Goal: Subscribe to service/newsletter

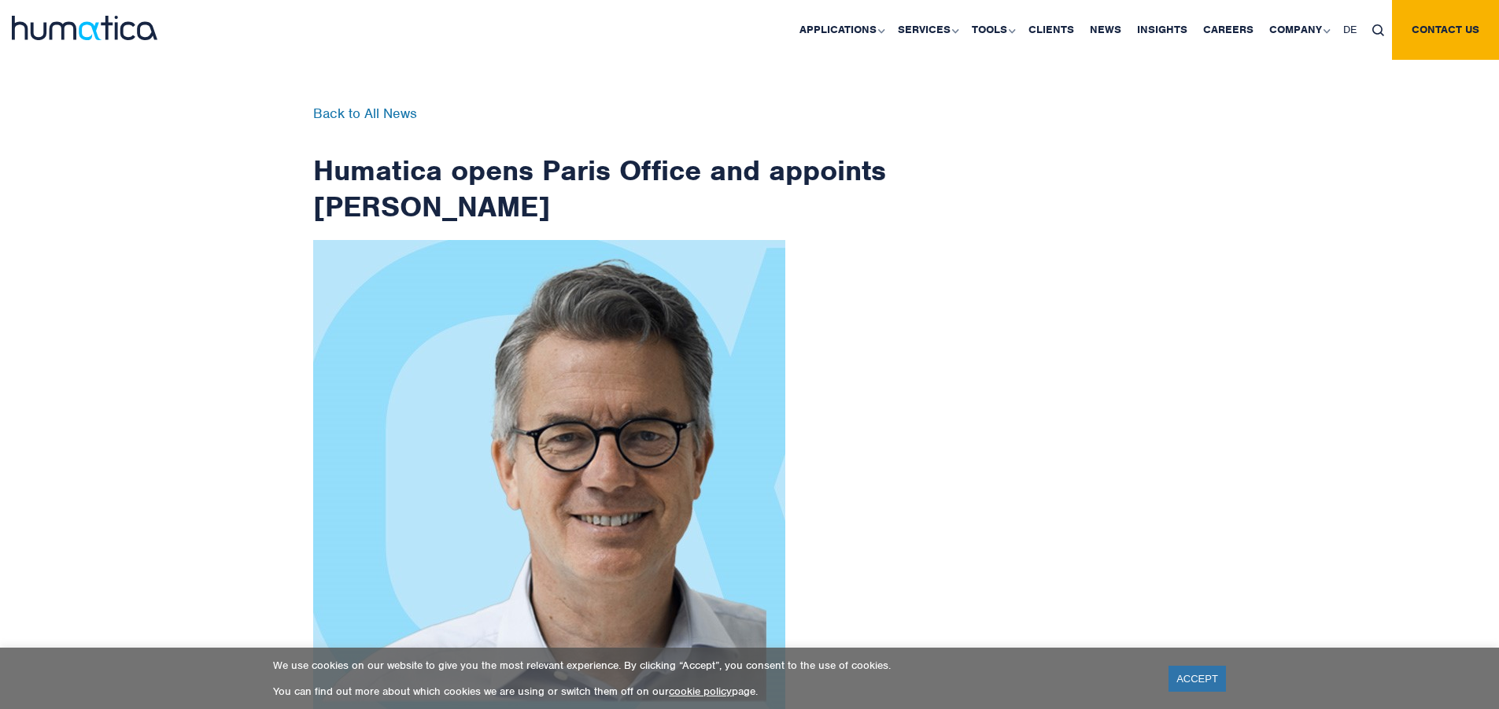
scroll to position [2511, 0]
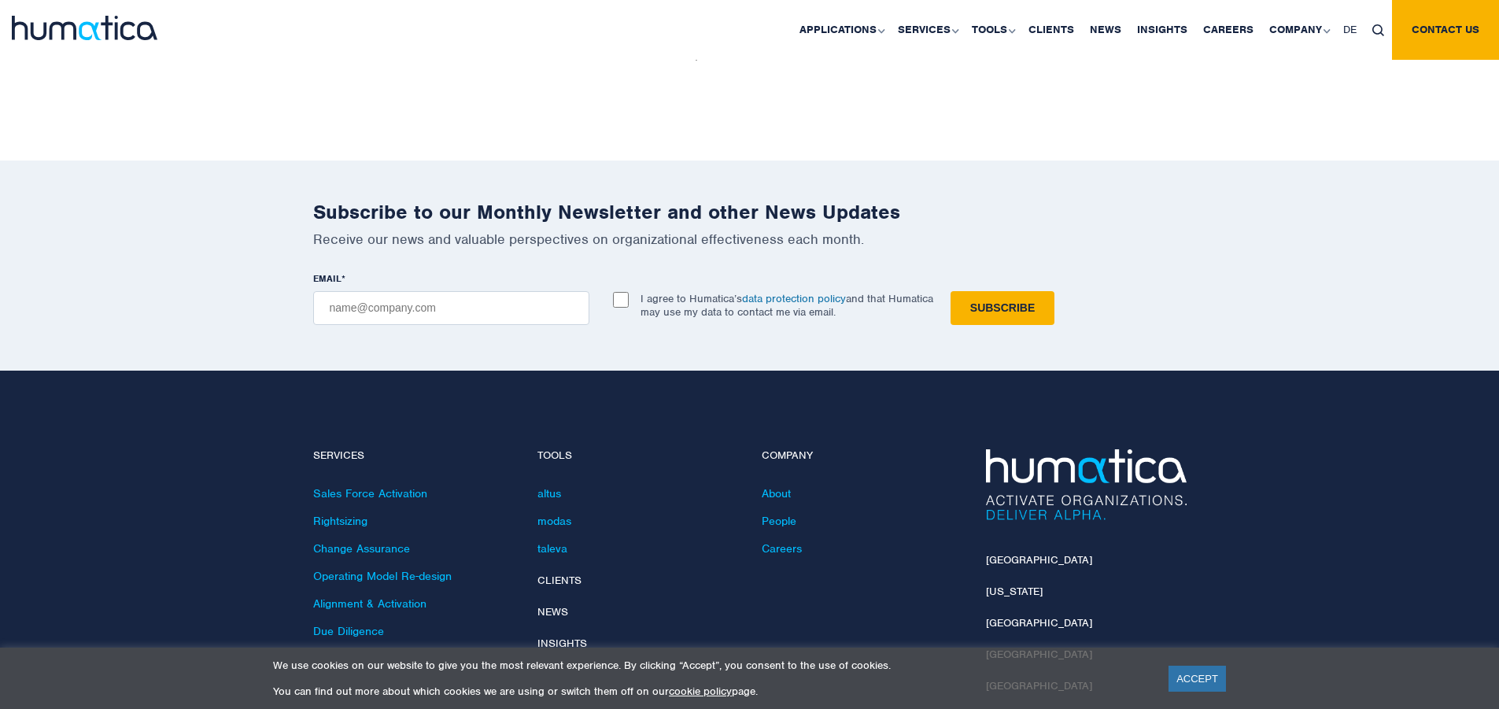
checkbox input "true"
type input "[EMAIL_ADDRESS][DOMAIN_NAME]"
click at [951, 291] on input "Subscribe" at bounding box center [1003, 308] width 104 height 34
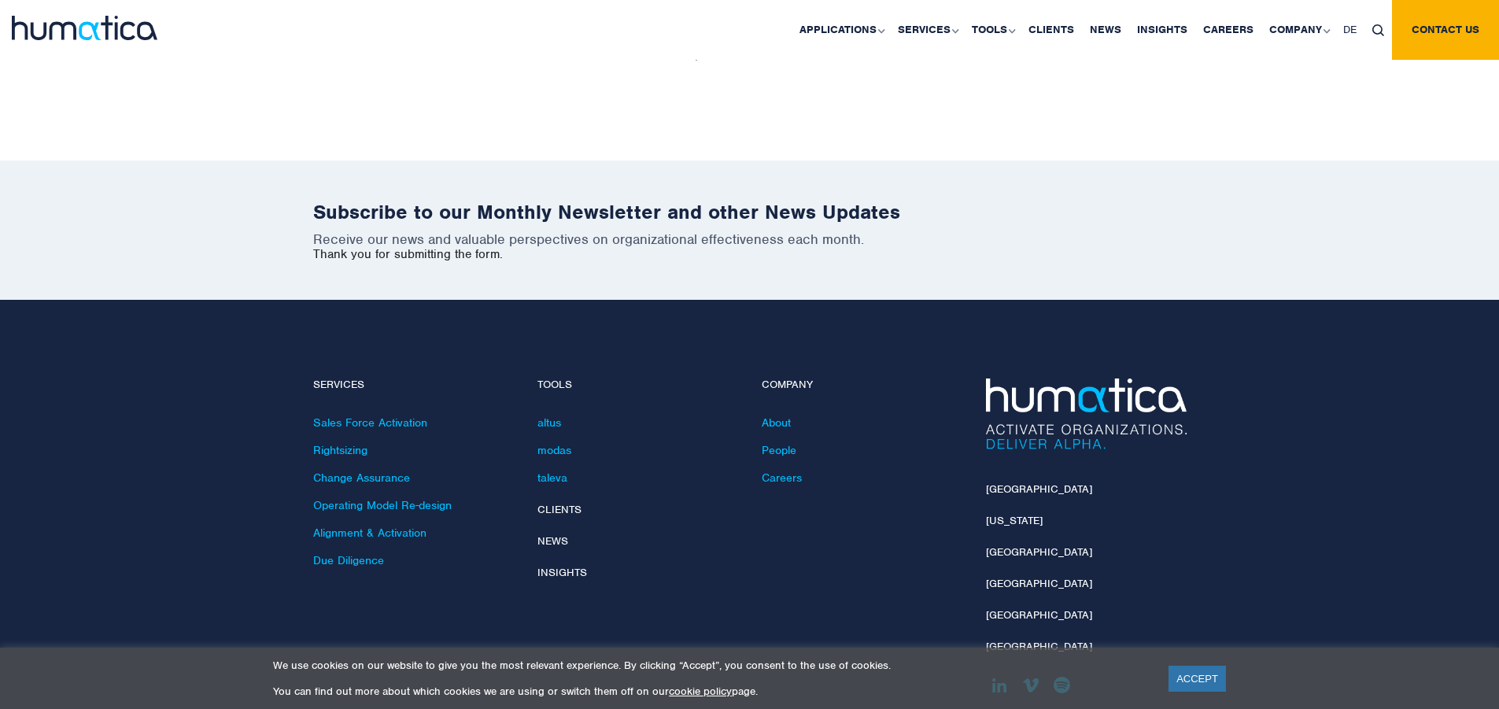
scroll to position [2440, 0]
